Goal: Task Accomplishment & Management: Manage account settings

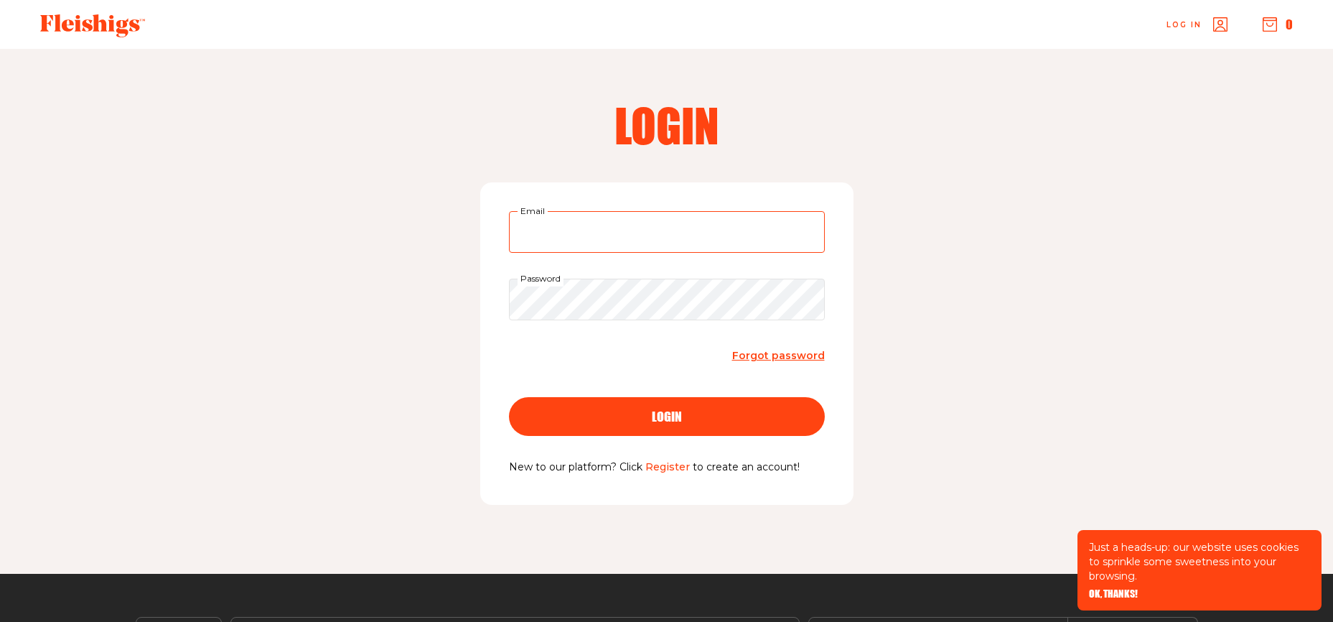
type input "[EMAIL_ADDRESS][DOMAIN_NAME]"
click at [679, 410] on span "login" at bounding box center [667, 403] width 30 height 13
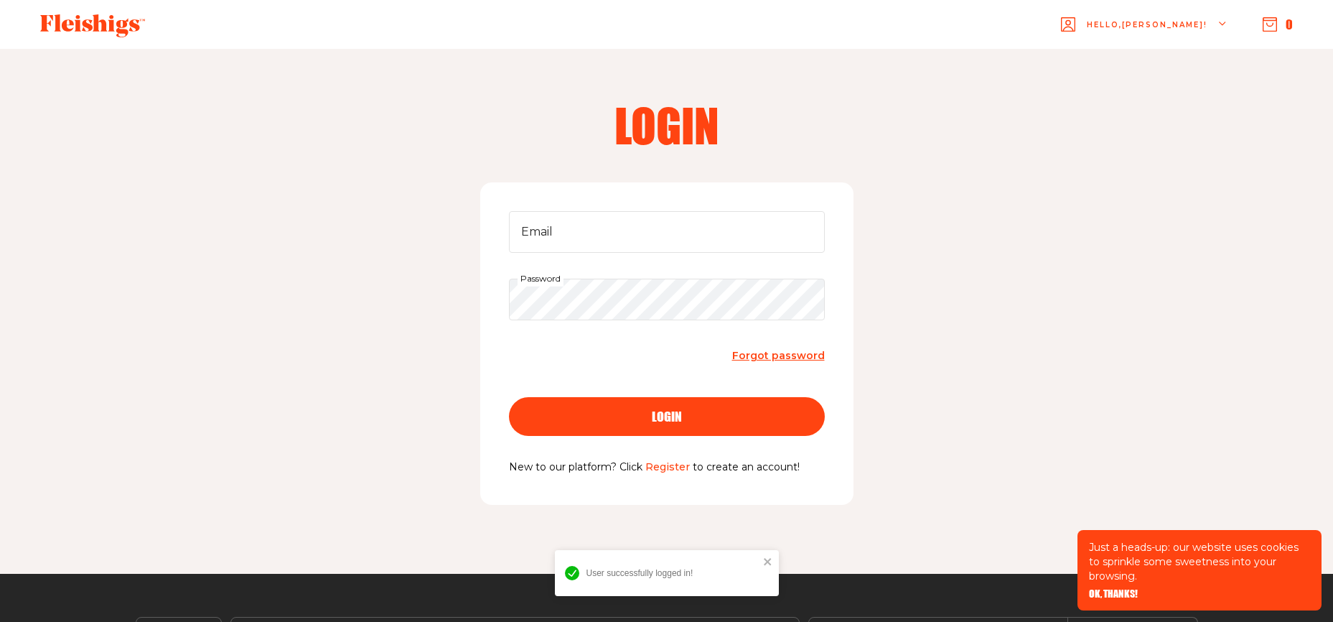
click at [1208, 27] on div "Hello, [PERSON_NAME] !" at bounding box center [1144, 24] width 167 height 57
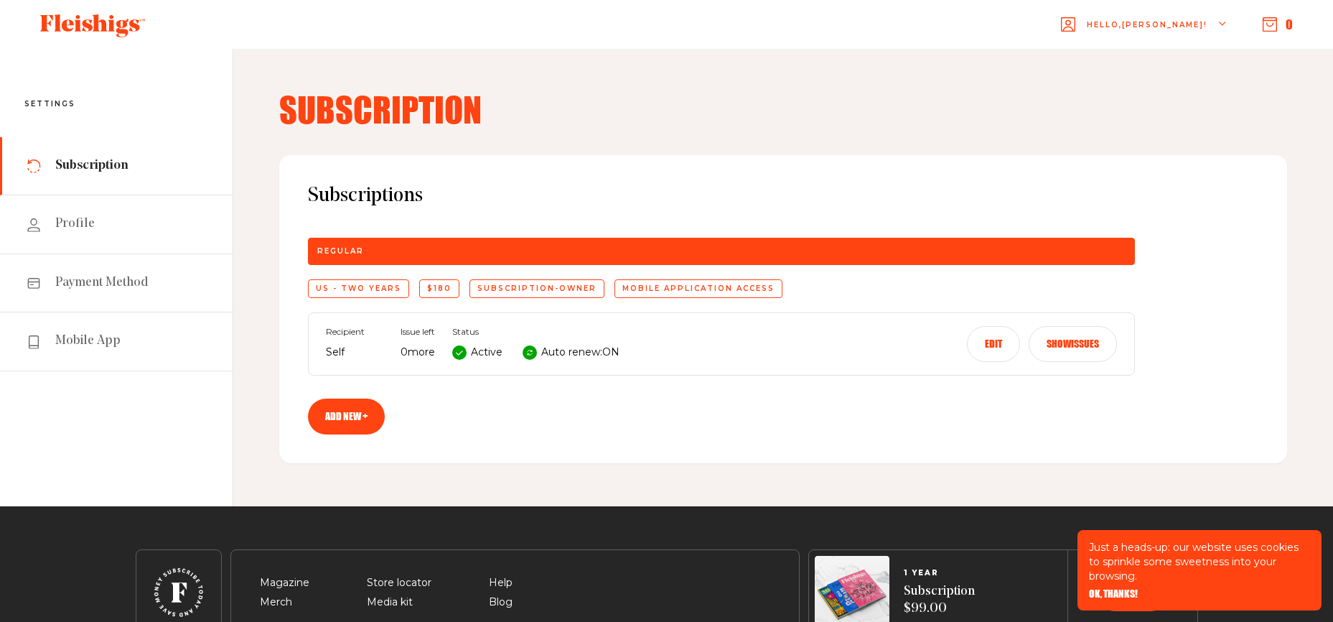
click at [537, 353] on div at bounding box center [530, 352] width 14 height 14
click at [991, 350] on button "Edit" at bounding box center [993, 344] width 53 height 36
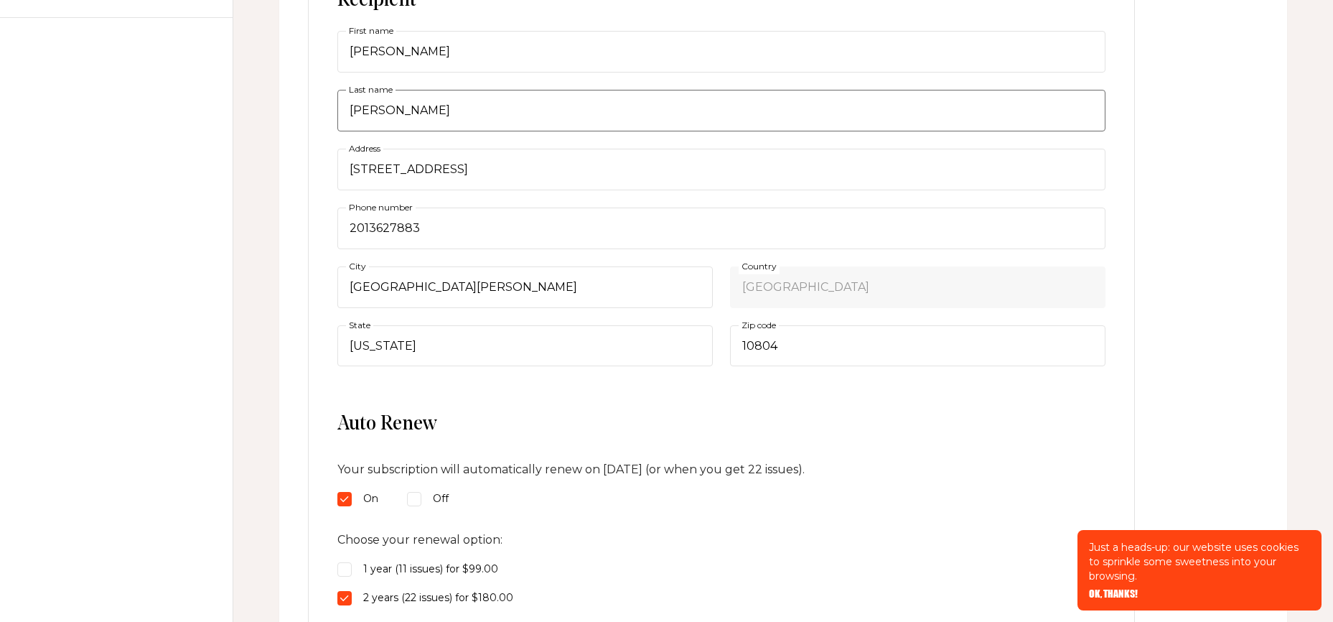
scroll to position [391, 0]
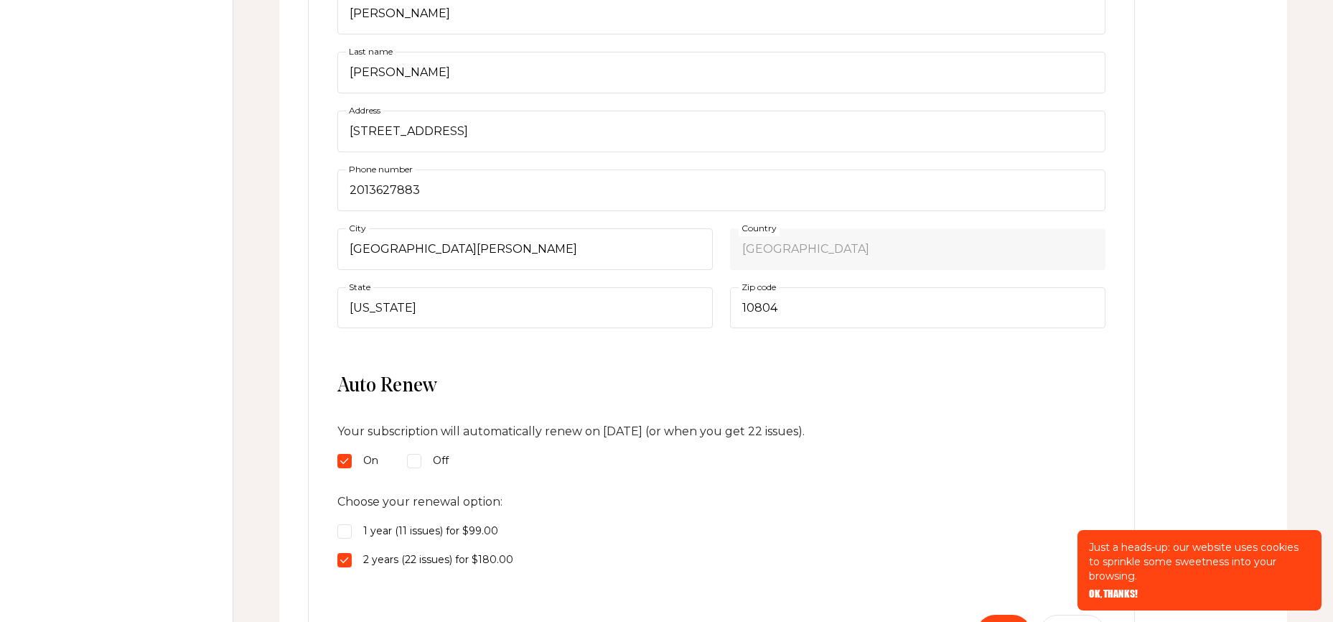
click at [418, 459] on input "Off" at bounding box center [414, 461] width 14 height 14
radio input "true"
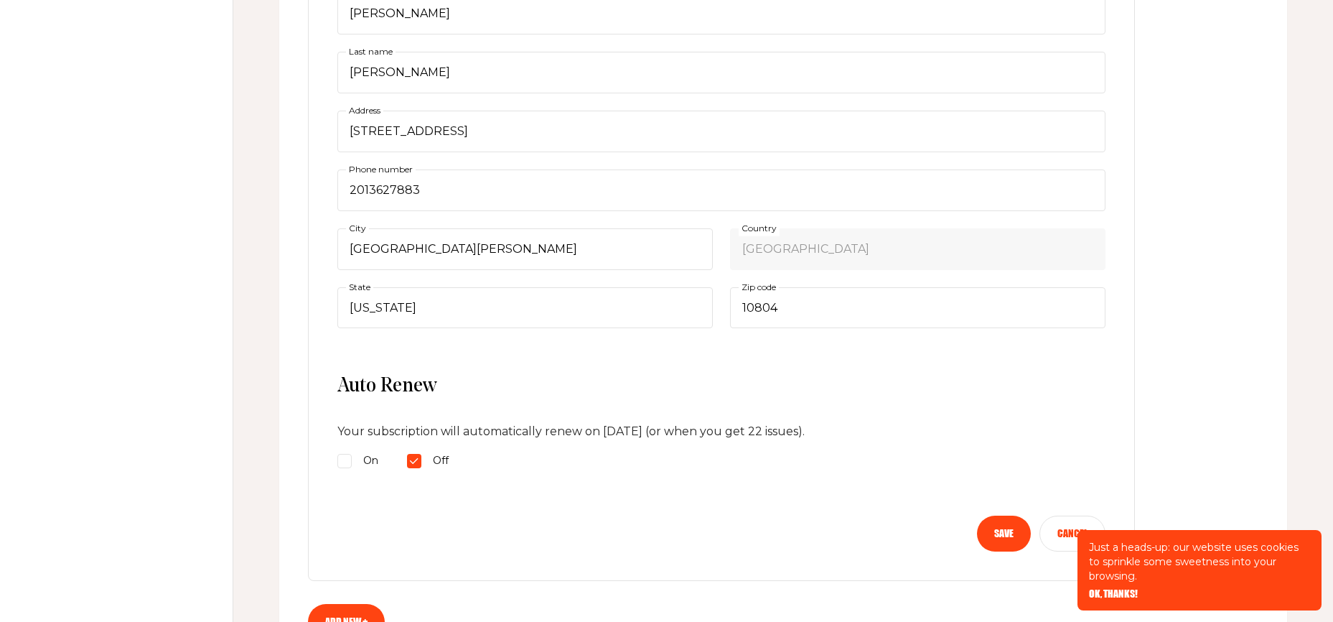
click at [997, 531] on button "Save" at bounding box center [1004, 533] width 54 height 36
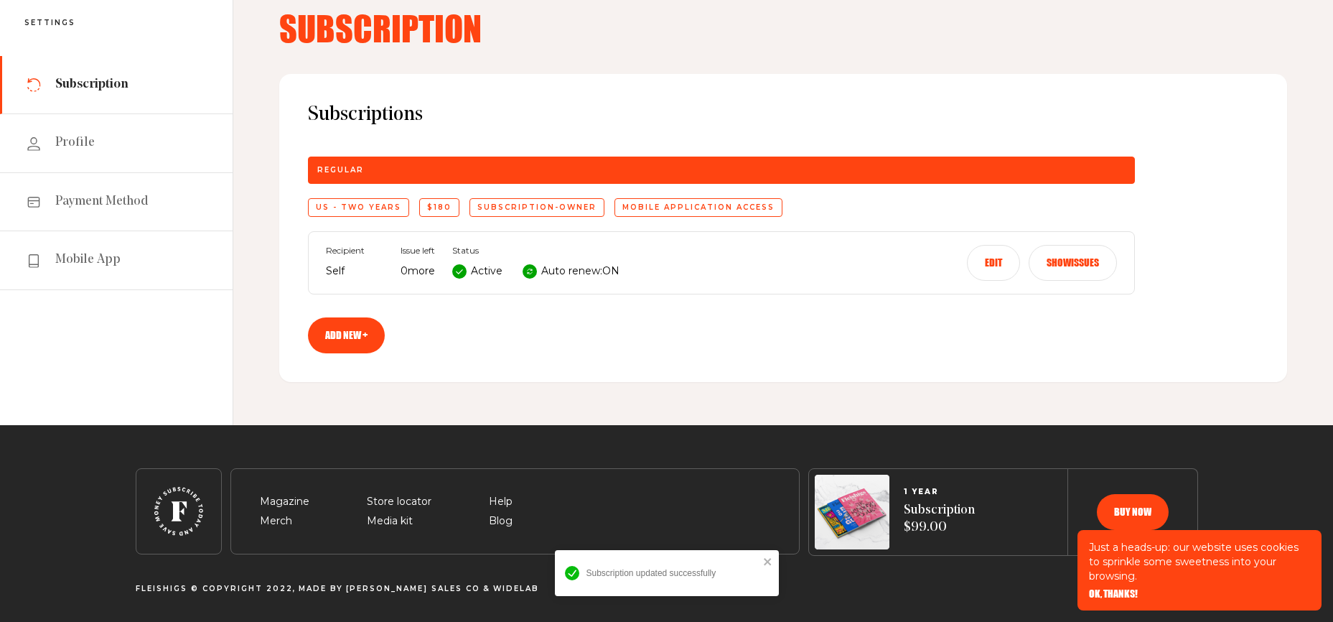
scroll to position [81, 0]
